Goal: Complete application form

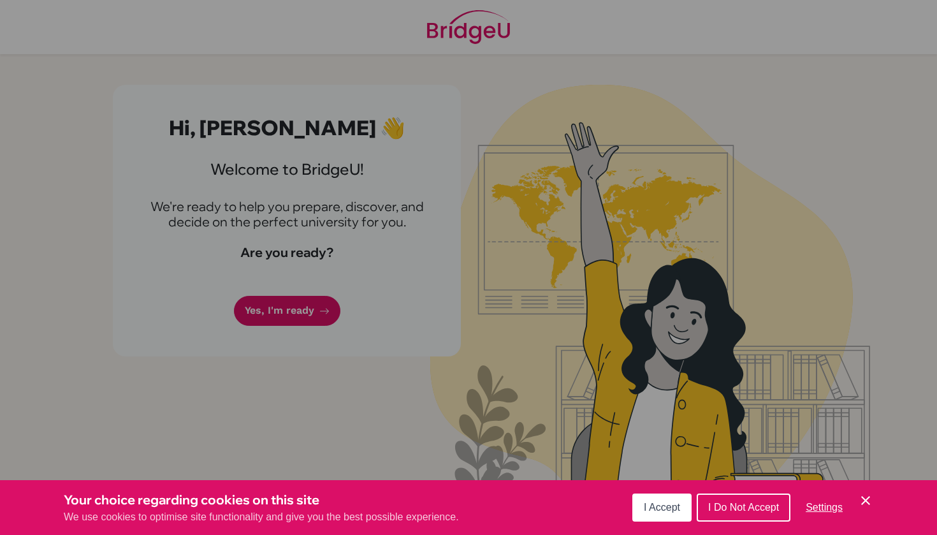
click at [659, 512] on span "I Accept" at bounding box center [662, 507] width 36 height 11
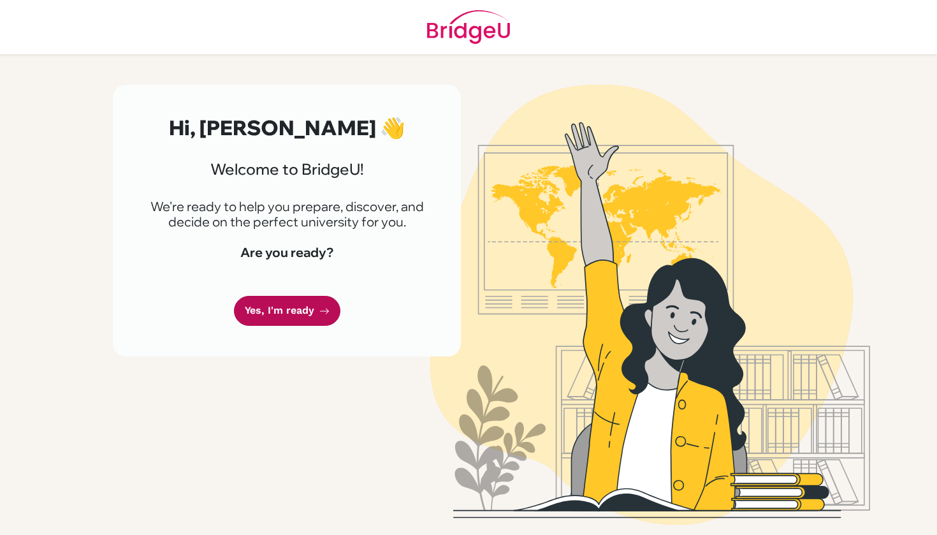
click at [311, 316] on link "Yes, I'm ready" at bounding box center [287, 311] width 106 height 30
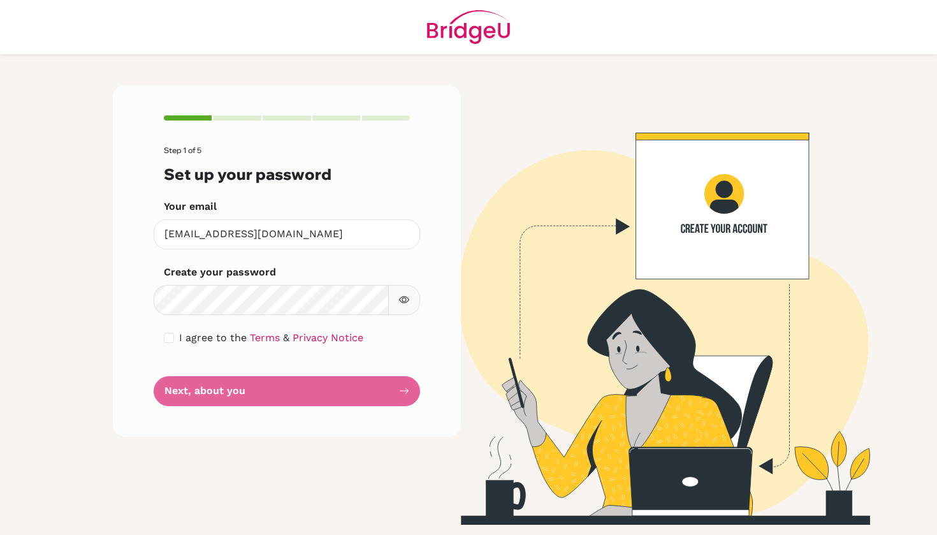
click at [406, 296] on icon "button" at bounding box center [404, 299] width 10 height 7
click at [405, 298] on icon "button" at bounding box center [404, 299] width 10 height 10
click at [411, 294] on button "button" at bounding box center [404, 300] width 32 height 30
click at [171, 335] on input "checkbox" at bounding box center [169, 338] width 10 height 10
checkbox input "true"
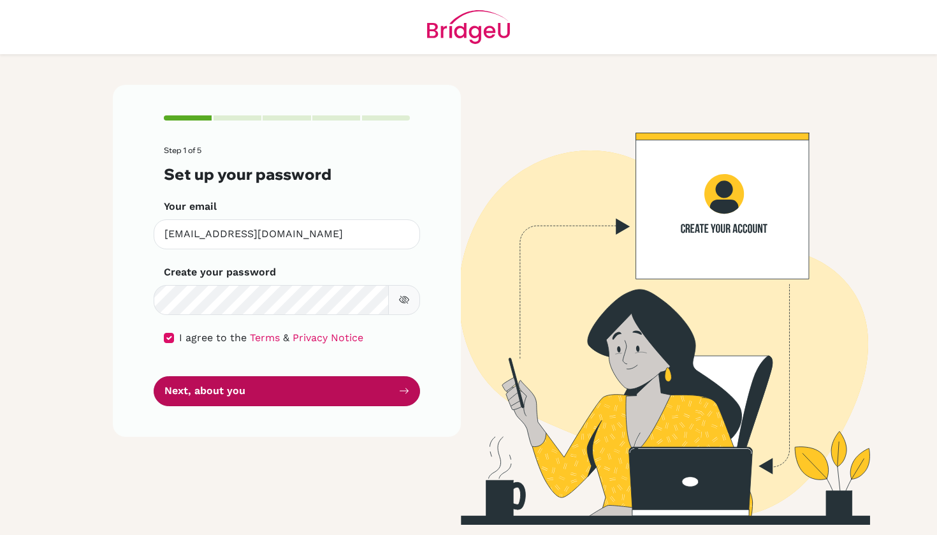
click at [209, 393] on button "Next, about you" at bounding box center [287, 391] width 266 height 30
